Goal: Task Accomplishment & Management: Manage account settings

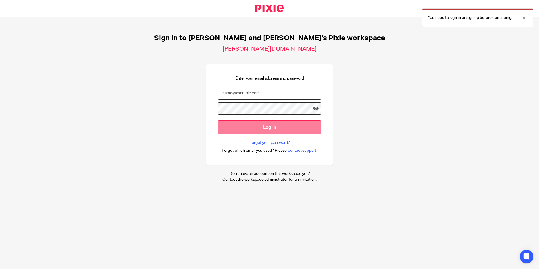
type input "[PERSON_NAME][EMAIL_ADDRESS][DOMAIN_NAME]"
click at [264, 132] on input "Log in" at bounding box center [270, 127] width 104 height 14
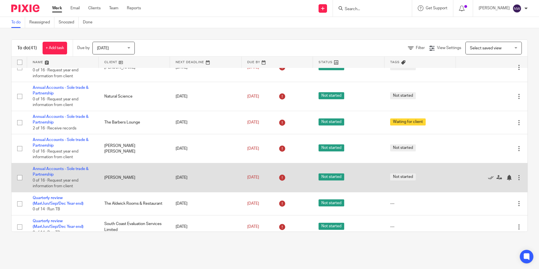
scroll to position [113, 0]
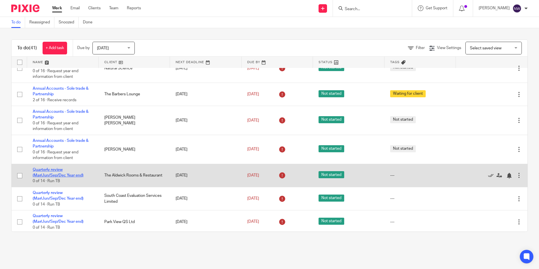
click at [42, 174] on link "Quarterly review (Mar/Jun/Sep/Dec Year end)" at bounding box center [58, 173] width 51 height 10
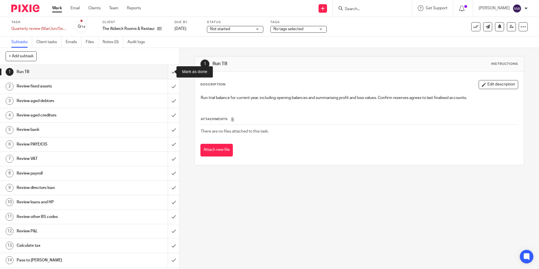
click at [168, 70] on input "submit" at bounding box center [89, 72] width 179 height 14
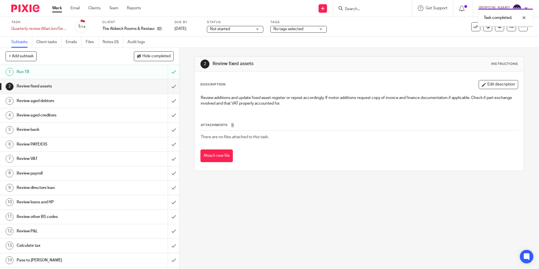
click at [168, 87] on input "submit" at bounding box center [89, 86] width 179 height 14
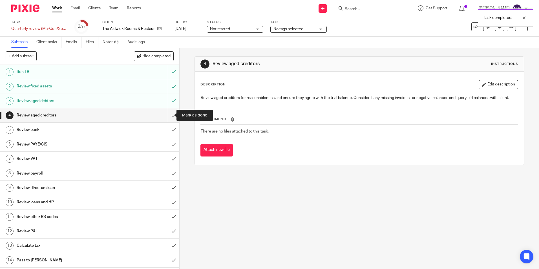
click at [168, 118] on input "submit" at bounding box center [89, 115] width 179 height 14
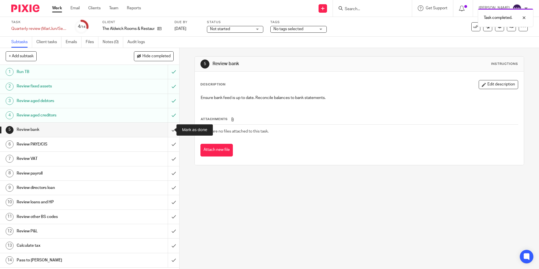
click at [168, 132] on input "submit" at bounding box center [89, 130] width 179 height 14
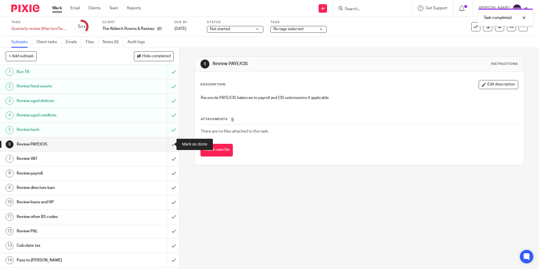
click at [167, 145] on input "submit" at bounding box center [89, 144] width 179 height 14
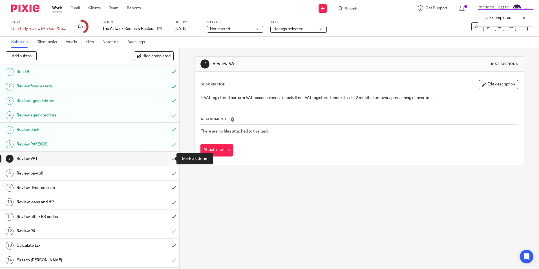
click at [168, 158] on input "submit" at bounding box center [89, 159] width 179 height 14
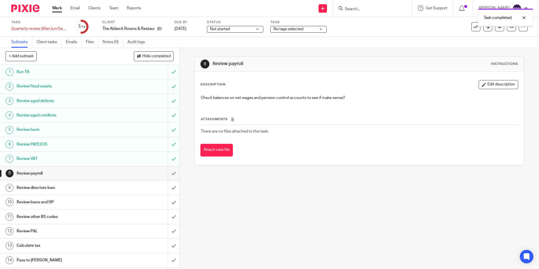
click at [170, 175] on input "submit" at bounding box center [89, 173] width 179 height 14
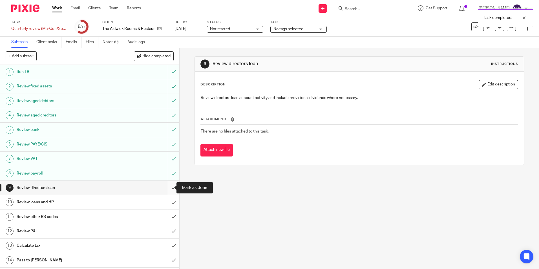
click at [167, 186] on input "submit" at bounding box center [89, 188] width 179 height 14
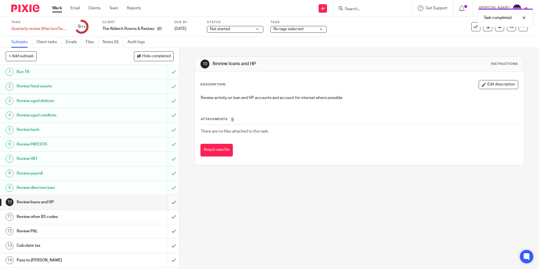
click at [168, 203] on input "submit" at bounding box center [89, 202] width 179 height 14
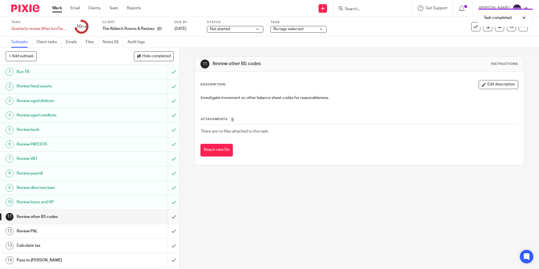
click at [169, 217] on input "submit" at bounding box center [89, 217] width 179 height 14
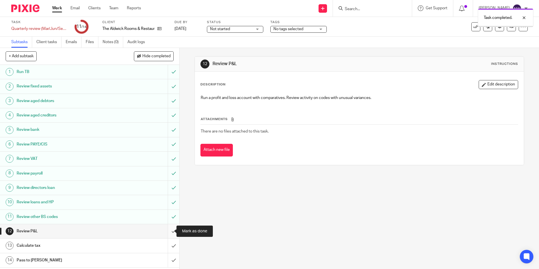
click at [169, 230] on input "submit" at bounding box center [89, 231] width 179 height 14
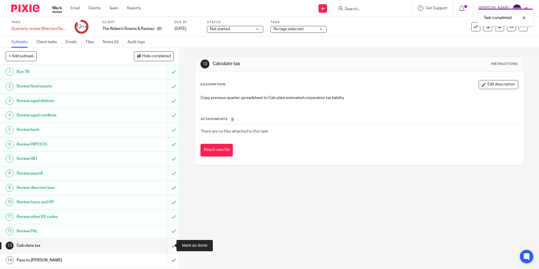
click at [166, 245] on input "submit" at bounding box center [89, 246] width 179 height 14
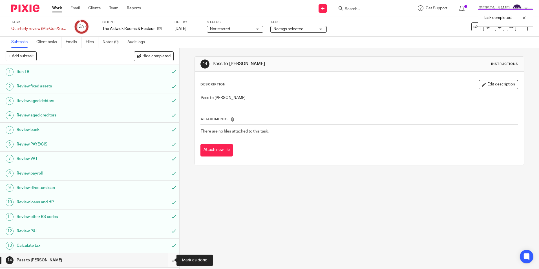
click at [169, 260] on input "submit" at bounding box center [89, 260] width 179 height 14
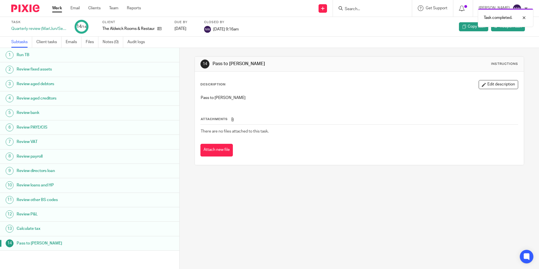
click at [61, 9] on link "Work" at bounding box center [57, 8] width 10 height 6
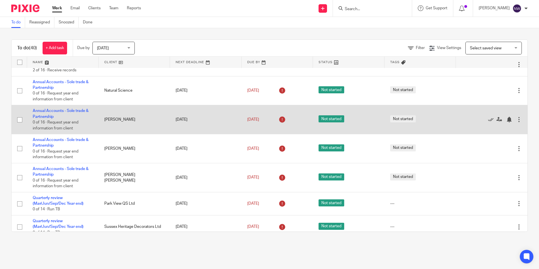
scroll to position [113, 0]
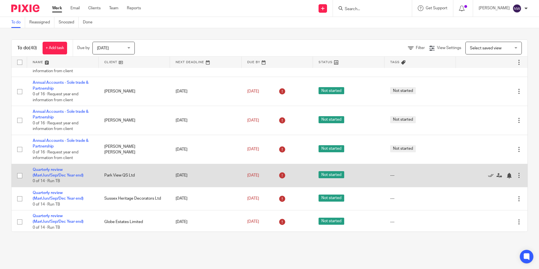
click at [47, 172] on td "Quarterly review (Mar/Jun/Sep/Dec Year end) 0 of 14 · Run TB" at bounding box center [63, 175] width 72 height 23
click at [47, 170] on link "Quarterly review (Mar/Jun/Sep/Dec Year end)" at bounding box center [58, 173] width 51 height 10
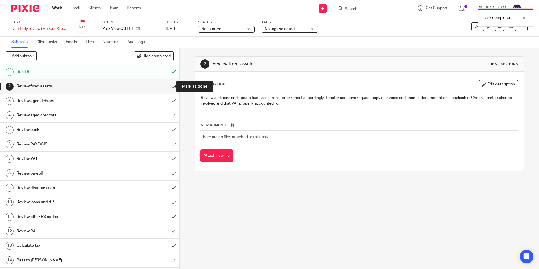
click at [167, 87] on input "submit" at bounding box center [89, 86] width 179 height 14
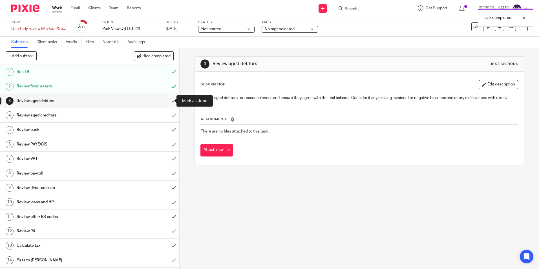
click at [167, 99] on input "submit" at bounding box center [89, 101] width 179 height 14
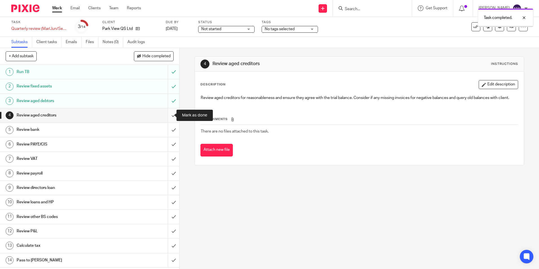
click at [166, 115] on input "submit" at bounding box center [89, 115] width 179 height 14
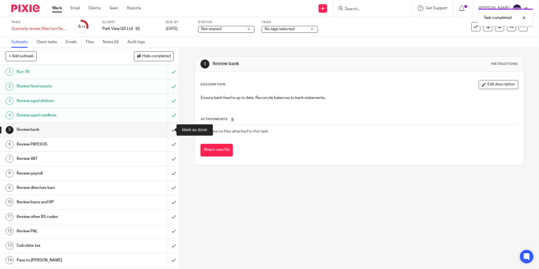
click at [168, 131] on input "submit" at bounding box center [89, 130] width 179 height 14
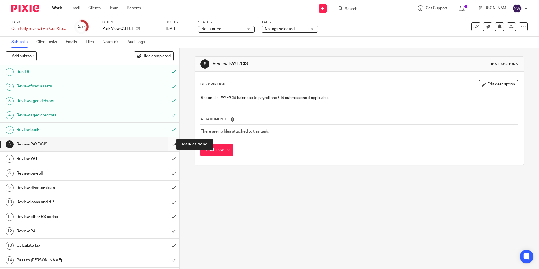
click at [168, 147] on input "submit" at bounding box center [89, 144] width 179 height 14
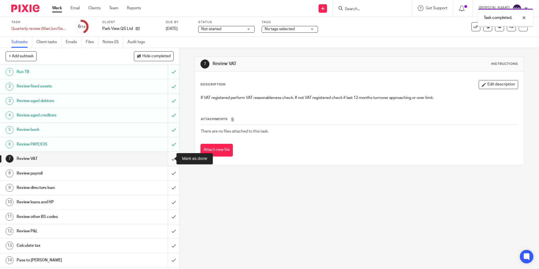
click at [165, 160] on input "submit" at bounding box center [89, 159] width 179 height 14
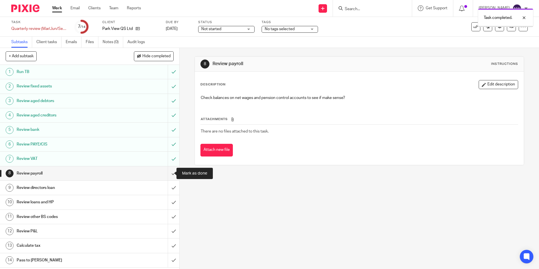
click at [169, 175] on input "submit" at bounding box center [89, 173] width 179 height 14
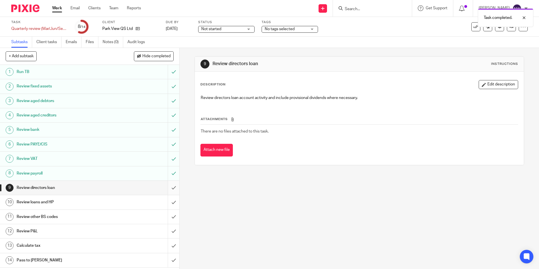
click at [169, 189] on input "submit" at bounding box center [89, 188] width 179 height 14
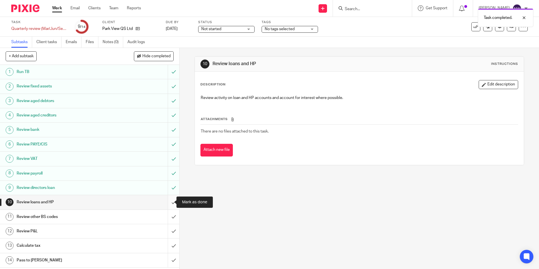
click at [168, 202] on input "submit" at bounding box center [89, 202] width 179 height 14
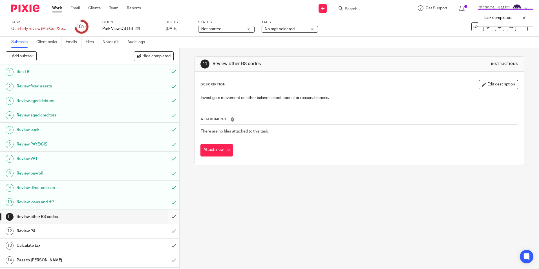
click at [169, 216] on input "submit" at bounding box center [89, 217] width 179 height 14
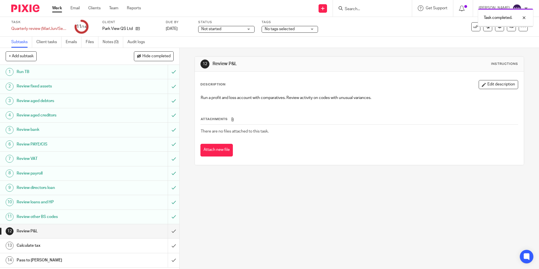
click at [169, 232] on input "submit" at bounding box center [89, 231] width 179 height 14
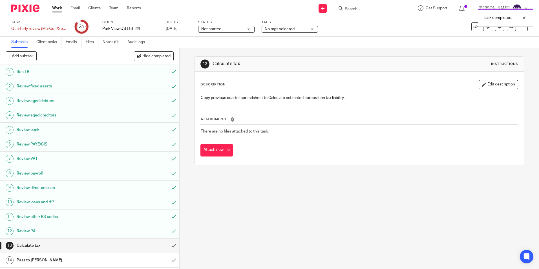
click at [169, 245] on input "submit" at bounding box center [89, 246] width 179 height 14
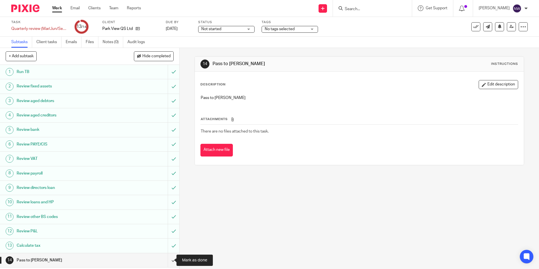
click at [166, 261] on input "submit" at bounding box center [89, 260] width 179 height 14
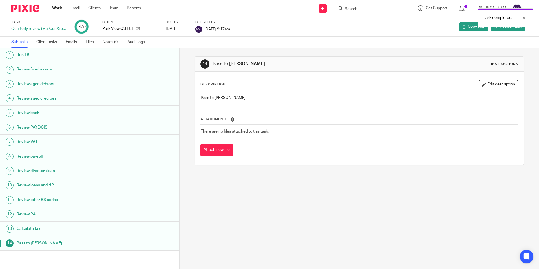
click at [58, 7] on link "Work" at bounding box center [57, 8] width 10 height 6
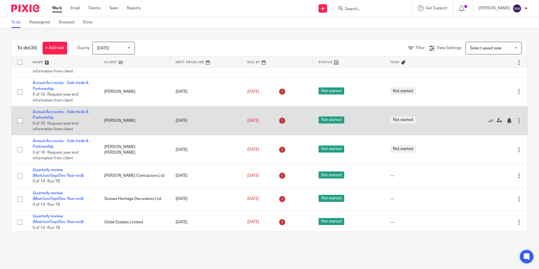
scroll to position [113, 0]
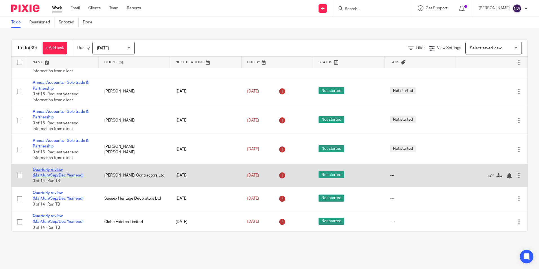
click at [51, 175] on link "Quarterly review (Mar/Jun/Sep/Dec Year end)" at bounding box center [58, 173] width 51 height 10
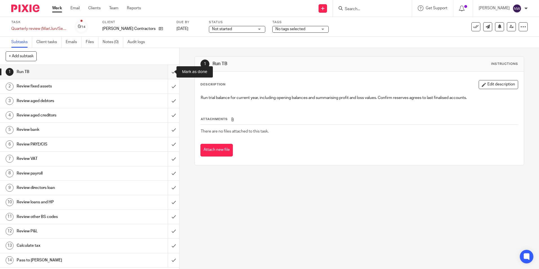
click at [166, 74] on input "submit" at bounding box center [89, 72] width 179 height 14
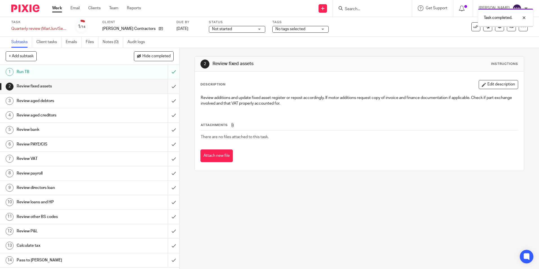
click at [166, 85] on input "submit" at bounding box center [89, 86] width 179 height 14
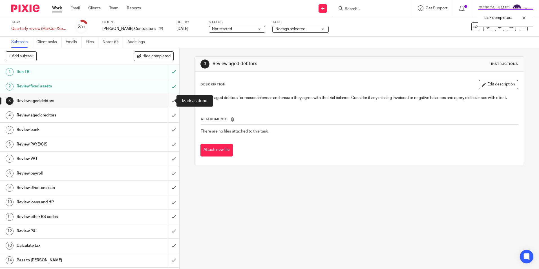
click at [167, 102] on input "submit" at bounding box center [89, 101] width 179 height 14
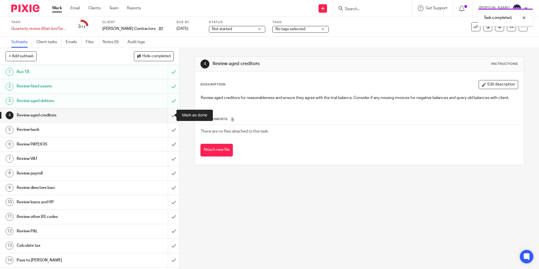
click at [166, 117] on input "submit" at bounding box center [89, 115] width 179 height 14
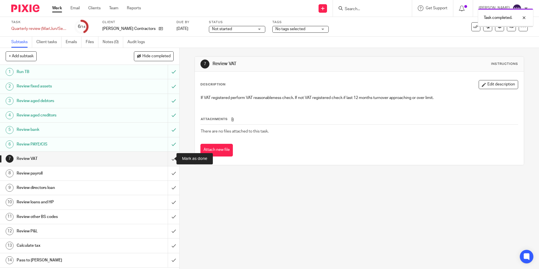
click at [166, 157] on input "submit" at bounding box center [89, 159] width 179 height 14
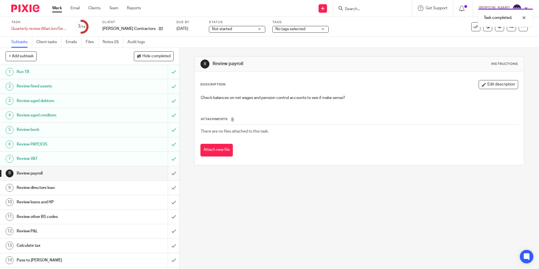
click at [167, 172] on input "submit" at bounding box center [89, 173] width 179 height 14
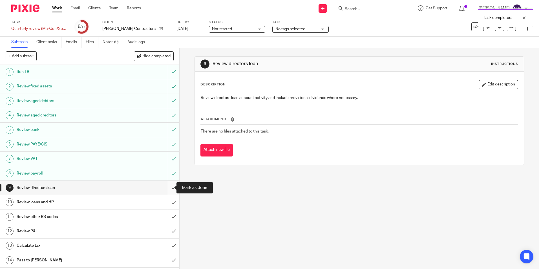
click at [167, 187] on input "submit" at bounding box center [89, 188] width 179 height 14
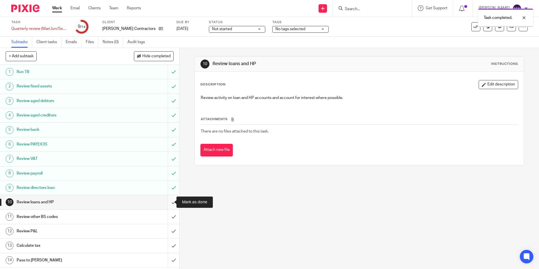
click at [167, 203] on input "submit" at bounding box center [89, 202] width 179 height 14
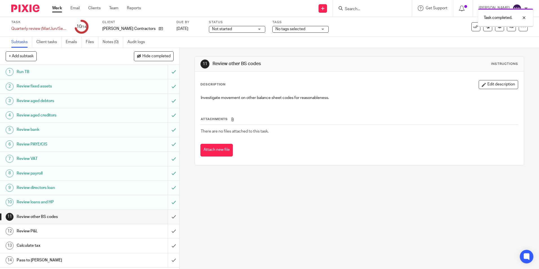
click at [167, 219] on input "submit" at bounding box center [89, 217] width 179 height 14
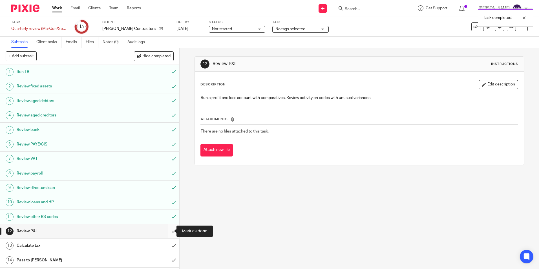
click at [171, 231] on input "submit" at bounding box center [89, 231] width 179 height 14
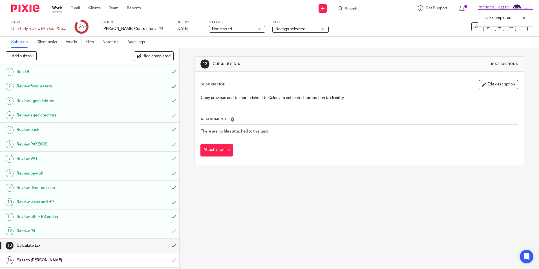
click at [169, 246] on input "submit" at bounding box center [89, 246] width 179 height 14
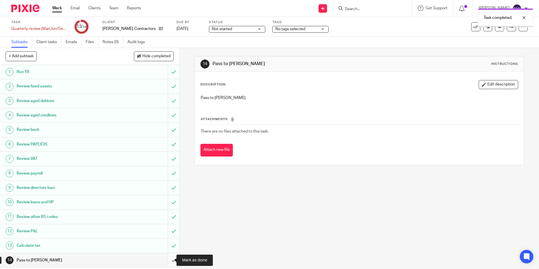
click at [166, 262] on input "submit" at bounding box center [89, 260] width 179 height 14
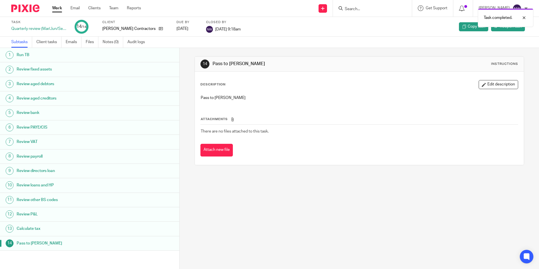
click at [56, 9] on link "Work" at bounding box center [57, 8] width 10 height 6
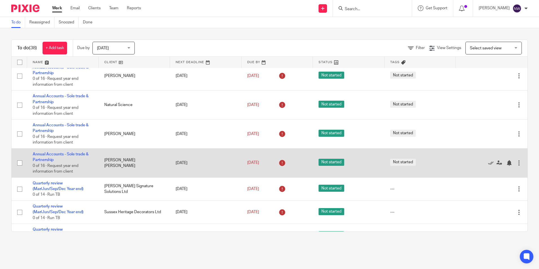
scroll to position [113, 0]
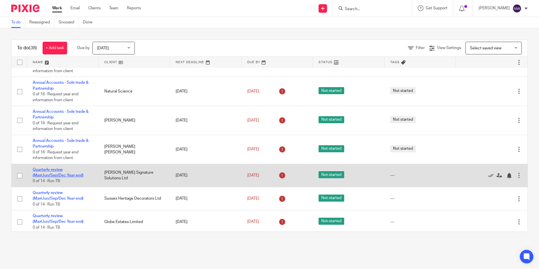
click at [44, 175] on link "Quarterly review (Mar/Jun/Sep/Dec Year end)" at bounding box center [58, 173] width 51 height 10
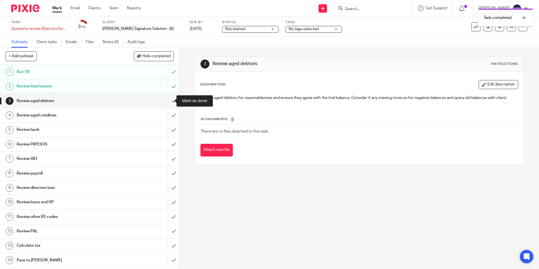
click at [169, 102] on input "submit" at bounding box center [89, 101] width 179 height 14
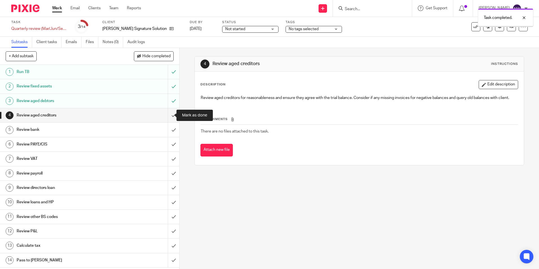
click at [167, 118] on input "submit" at bounding box center [89, 115] width 179 height 14
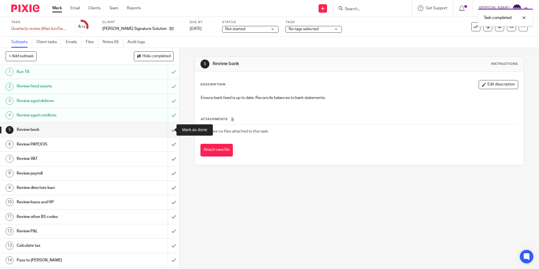
click at [166, 130] on input "submit" at bounding box center [89, 130] width 179 height 14
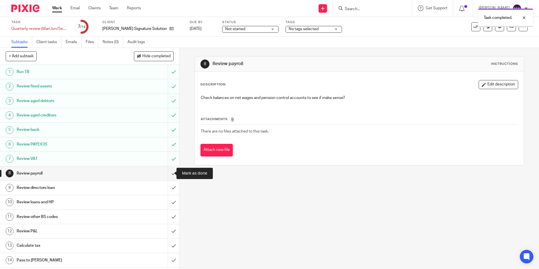
click at [169, 174] on input "submit" at bounding box center [89, 173] width 179 height 14
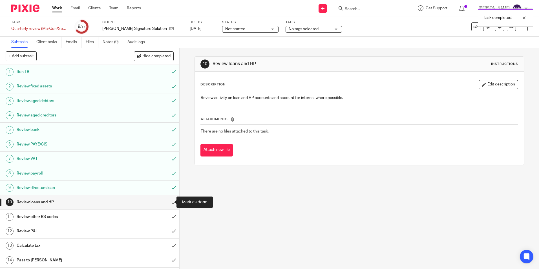
click at [169, 204] on input "submit" at bounding box center [89, 202] width 179 height 14
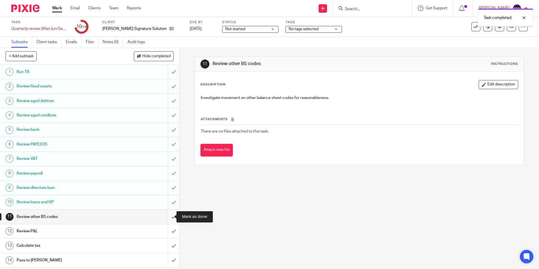
click at [169, 217] on input "submit" at bounding box center [89, 217] width 179 height 14
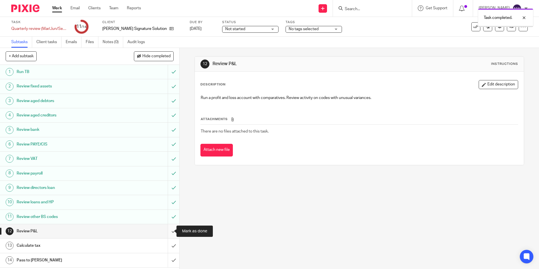
click at [168, 231] on input "submit" at bounding box center [89, 231] width 179 height 14
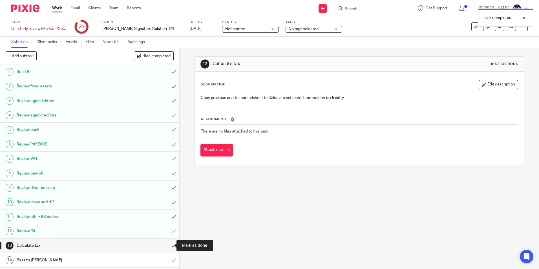
click at [168, 247] on input "submit" at bounding box center [89, 246] width 179 height 14
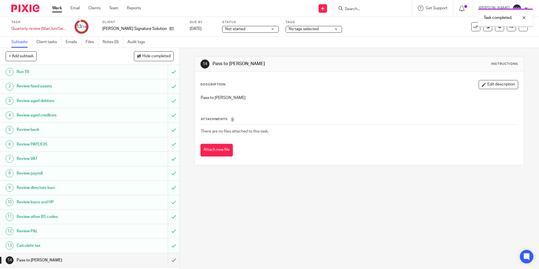
click at [167, 262] on input "submit" at bounding box center [89, 260] width 179 height 14
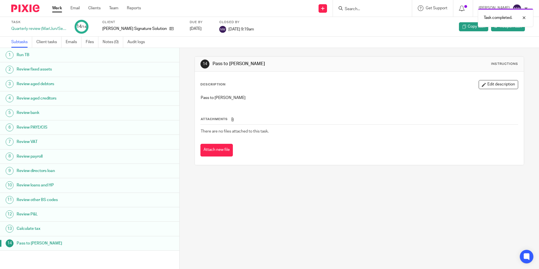
click at [56, 11] on link "Work" at bounding box center [57, 8] width 10 height 6
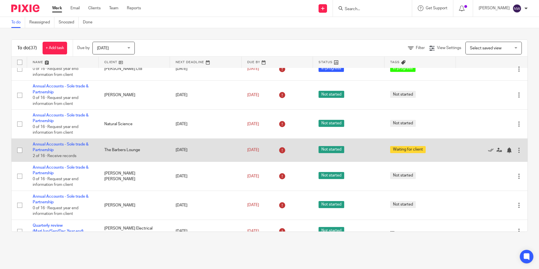
scroll to position [85, 0]
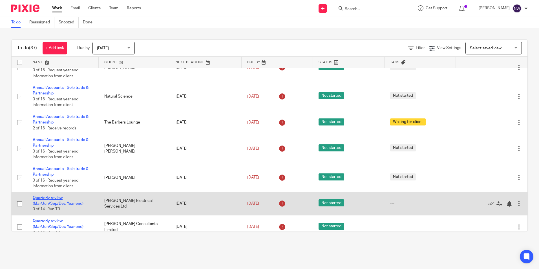
click at [60, 204] on link "Quarterly review (Mar/Jun/Sep/Dec Year end)" at bounding box center [58, 201] width 51 height 10
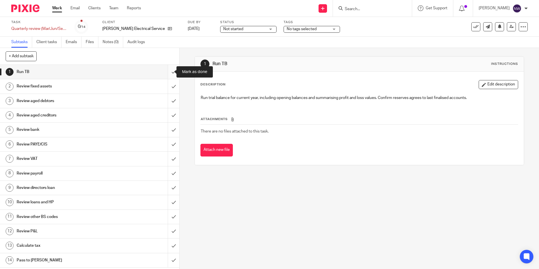
click at [170, 73] on input "submit" at bounding box center [89, 72] width 179 height 14
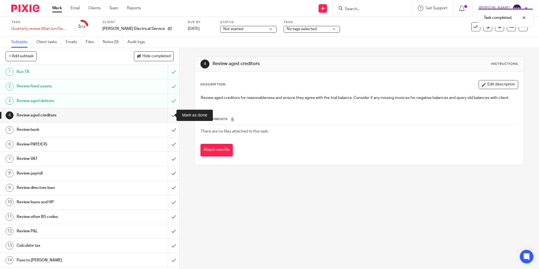
click at [169, 116] on input "submit" at bounding box center [89, 115] width 179 height 14
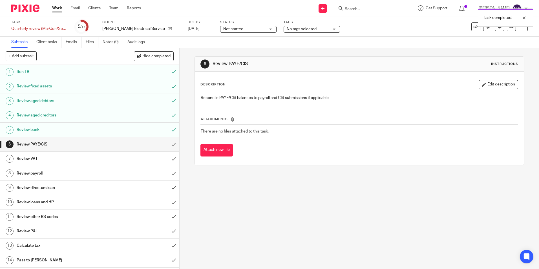
click at [169, 145] on input "submit" at bounding box center [89, 144] width 179 height 14
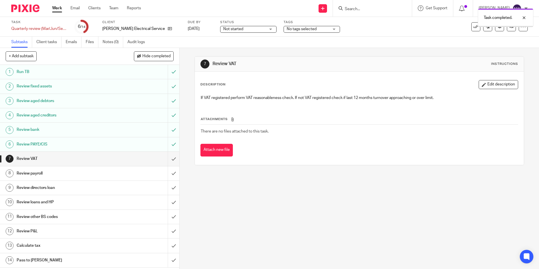
click at [168, 163] on input "submit" at bounding box center [89, 159] width 179 height 14
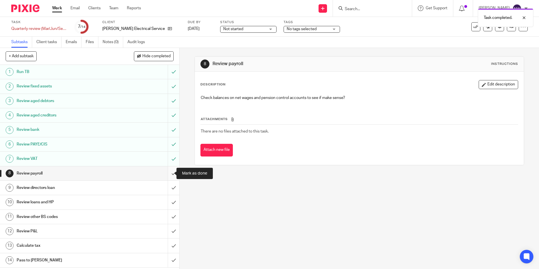
click at [169, 177] on input "submit" at bounding box center [89, 173] width 179 height 14
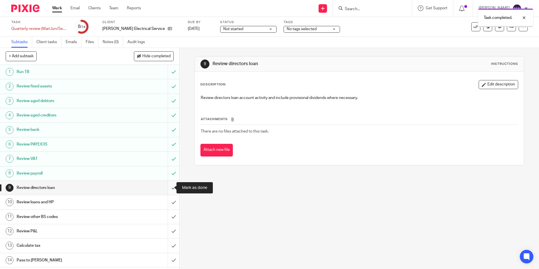
click at [167, 188] on input "submit" at bounding box center [89, 188] width 179 height 14
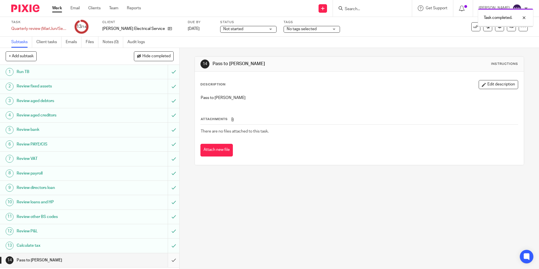
click at [169, 261] on input "submit" at bounding box center [89, 260] width 179 height 14
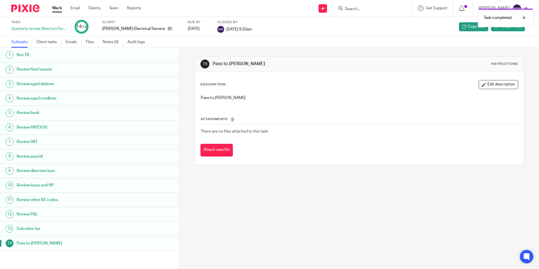
click at [55, 10] on link "Work" at bounding box center [57, 8] width 10 height 6
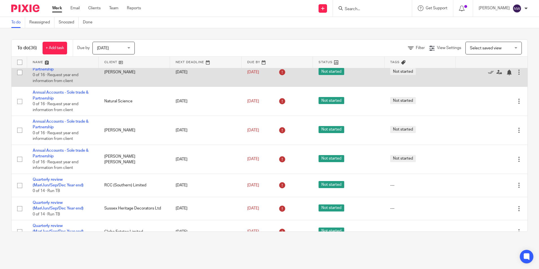
scroll to position [113, 0]
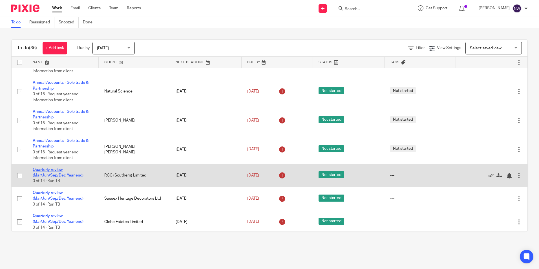
click at [55, 175] on link "Quarterly review (Mar/Jun/Sep/Dec Year end)" at bounding box center [58, 173] width 51 height 10
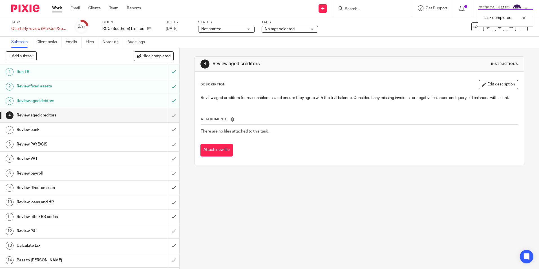
click at [170, 115] on input "submit" at bounding box center [89, 115] width 179 height 14
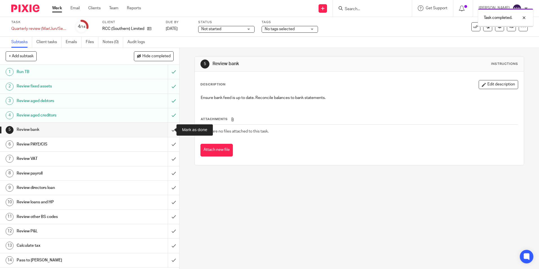
click at [167, 129] on input "submit" at bounding box center [89, 130] width 179 height 14
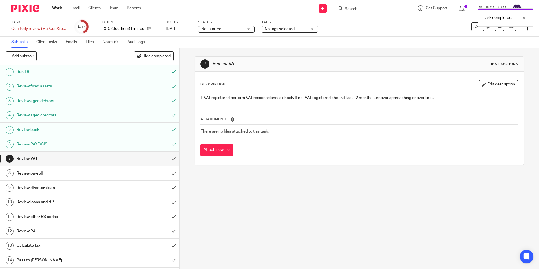
click at [167, 156] on input "submit" at bounding box center [89, 159] width 179 height 14
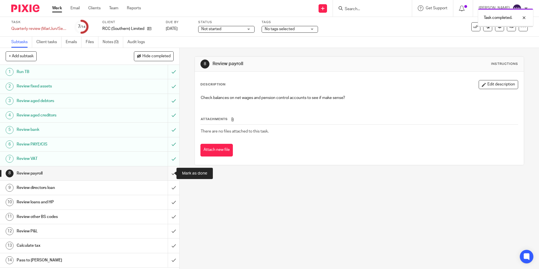
click at [167, 174] on input "submit" at bounding box center [89, 173] width 179 height 14
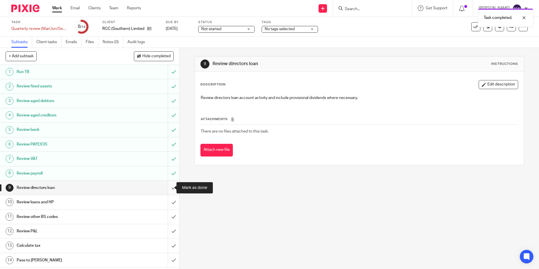
click at [169, 188] on input "submit" at bounding box center [89, 188] width 179 height 14
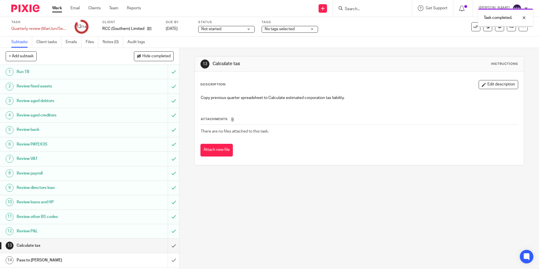
click at [168, 248] on input "submit" at bounding box center [89, 246] width 179 height 14
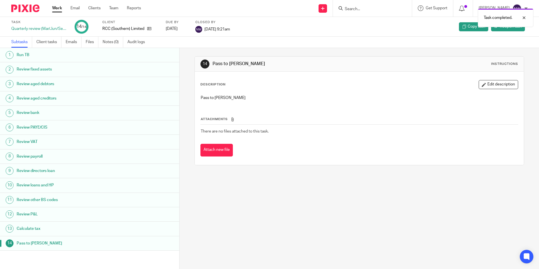
click at [57, 9] on link "Work" at bounding box center [57, 8] width 10 height 6
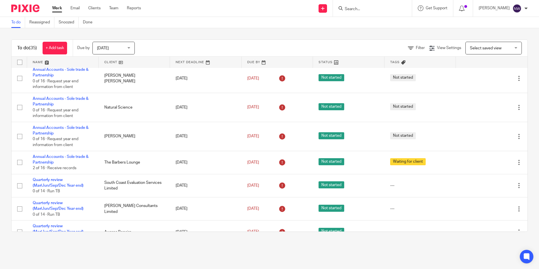
scroll to position [113, 0]
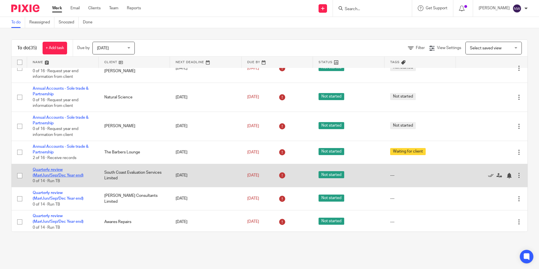
click at [55, 169] on link "Quarterly review (Mar/Jun/Sep/Dec Year end)" at bounding box center [58, 173] width 51 height 10
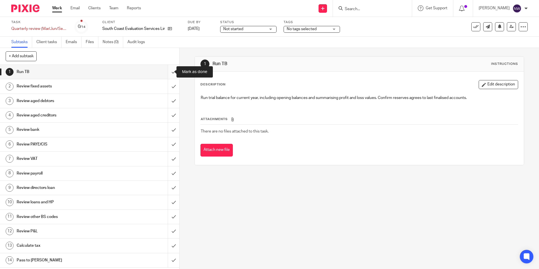
click at [170, 74] on input "submit" at bounding box center [89, 72] width 179 height 14
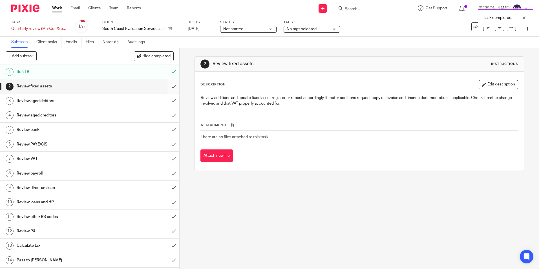
click at [166, 90] on input "submit" at bounding box center [89, 86] width 179 height 14
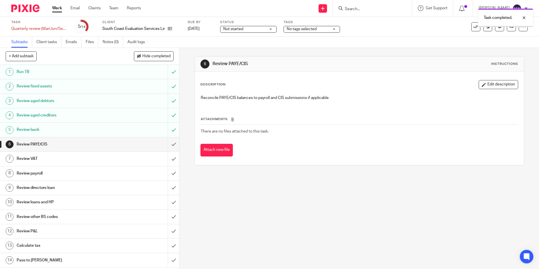
click at [168, 147] on input "submit" at bounding box center [89, 144] width 179 height 14
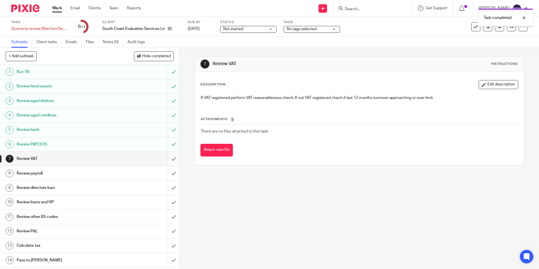
click at [168, 160] on input "submit" at bounding box center [89, 159] width 179 height 14
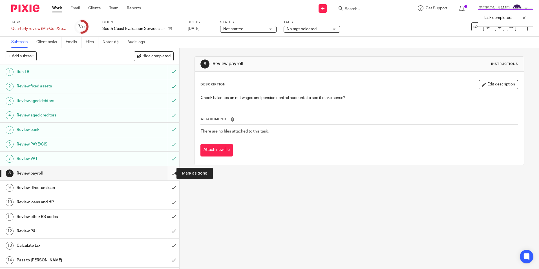
click at [171, 174] on input "submit" at bounding box center [89, 173] width 179 height 14
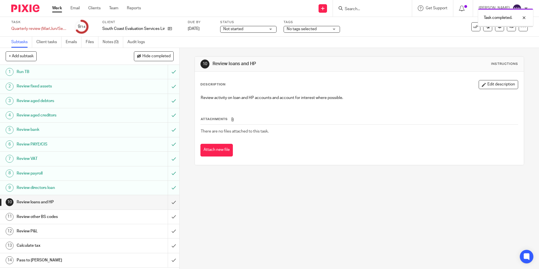
click at [168, 203] on input "submit" at bounding box center [89, 202] width 179 height 14
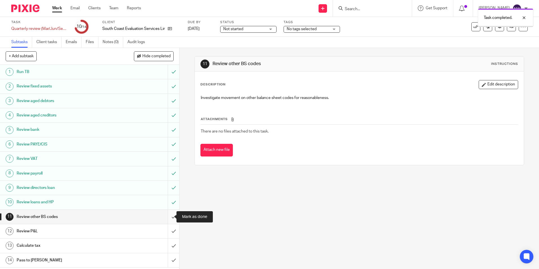
click at [166, 218] on input "submit" at bounding box center [89, 217] width 179 height 14
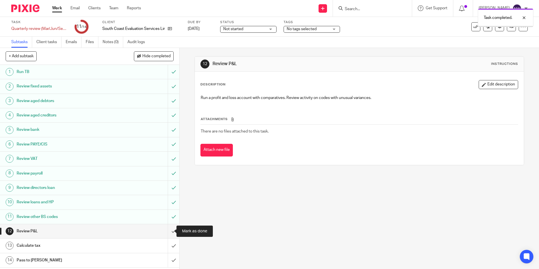
click at [168, 230] on input "submit" at bounding box center [89, 231] width 179 height 14
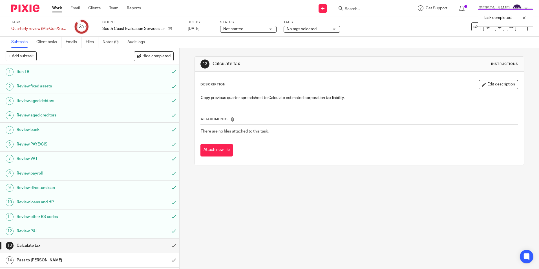
click at [167, 246] on input "submit" at bounding box center [89, 246] width 179 height 14
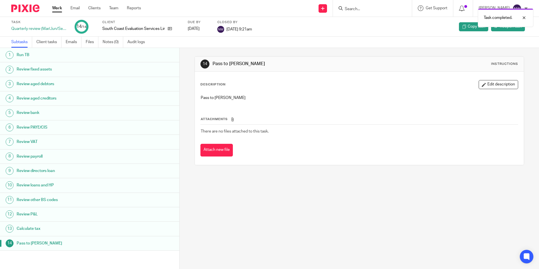
click at [55, 8] on link "Work" at bounding box center [57, 8] width 10 height 6
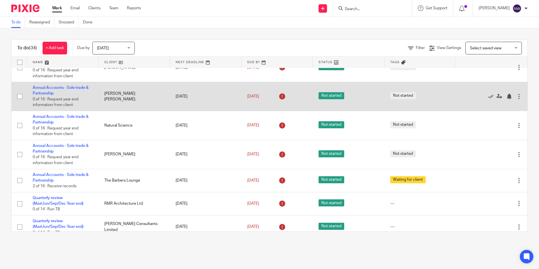
scroll to position [113, 0]
